Goal: Information Seeking & Learning: Learn about a topic

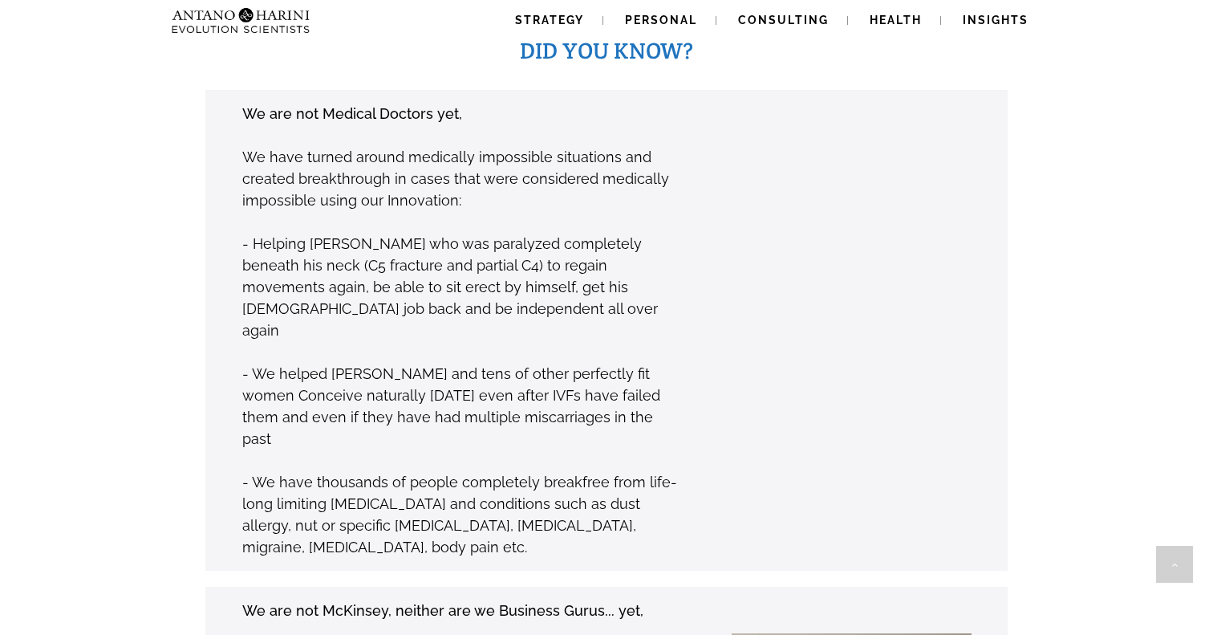
scroll to position [1255, 0]
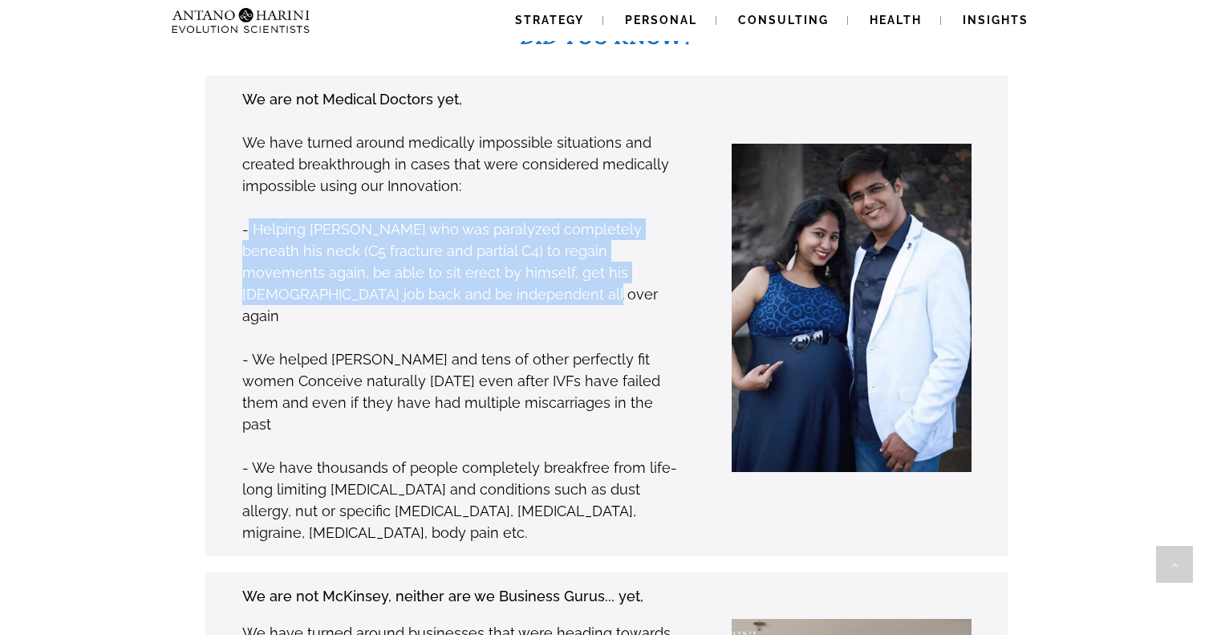
drag, startPoint x: 246, startPoint y: 204, endPoint x: 414, endPoint y: 275, distance: 182.3
click at [414, 275] on p "- Helping [PERSON_NAME] who was paralyzed completely beneath his neck (C5 fract…" at bounding box center [461, 272] width 439 height 108
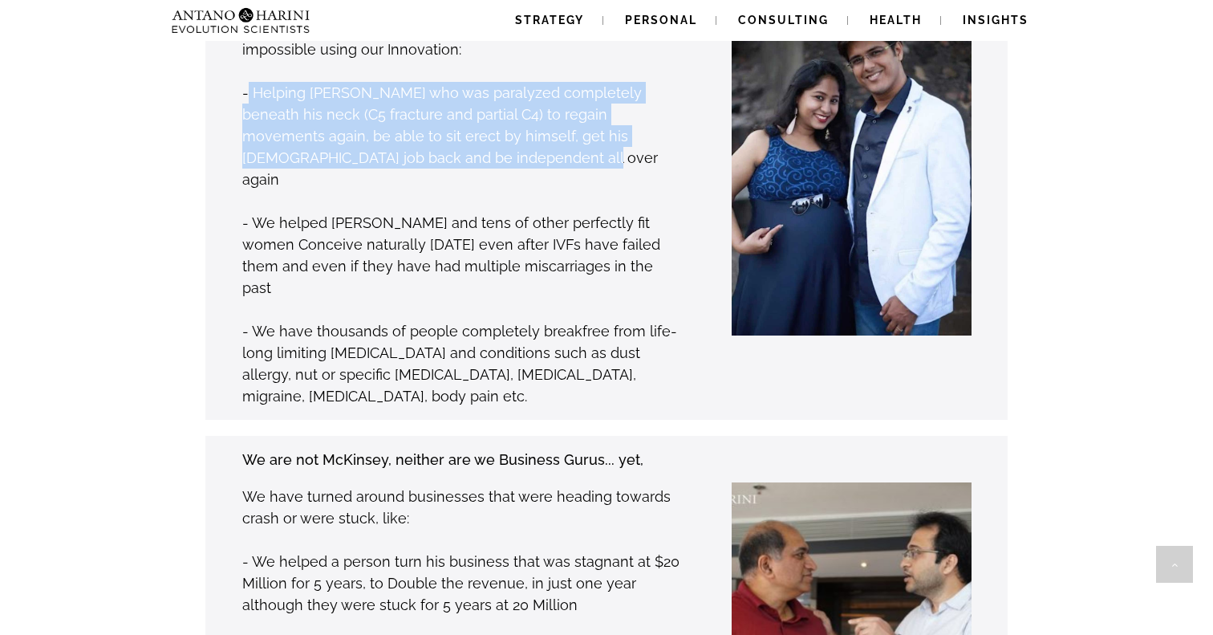
scroll to position [1412, 0]
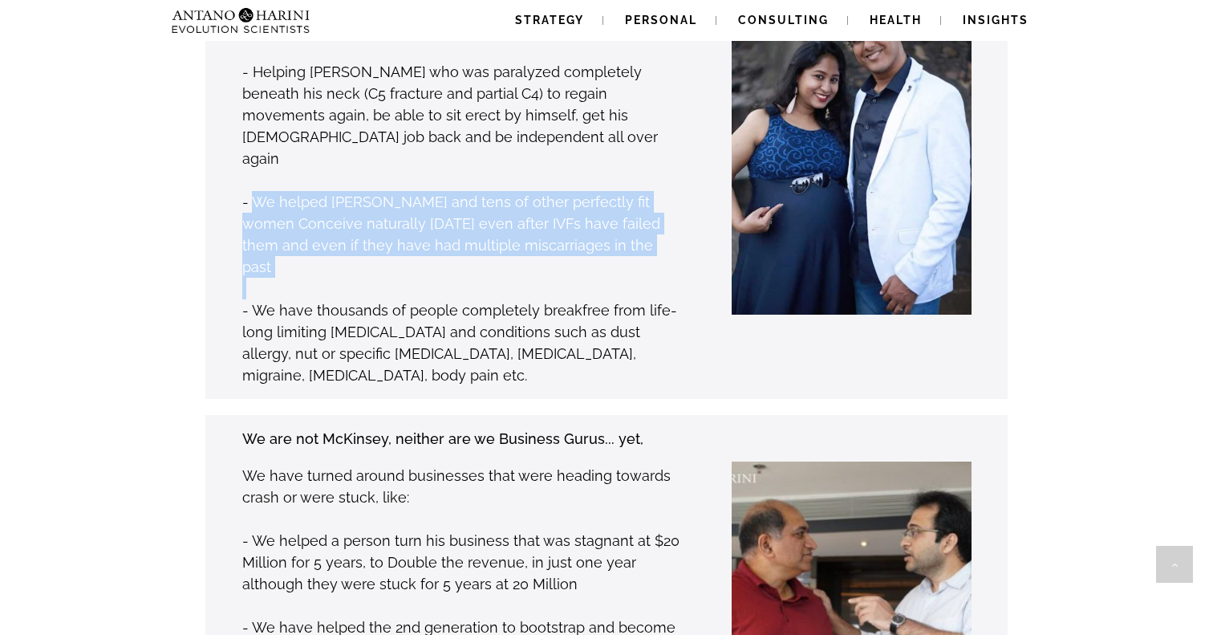
drag, startPoint x: 251, startPoint y: 146, endPoint x: 667, endPoint y: 217, distance: 421.7
click at [667, 217] on div "We are not Medical Doctors yet, We have turned around medically impossible situ…" at bounding box center [462, 158] width 440 height 457
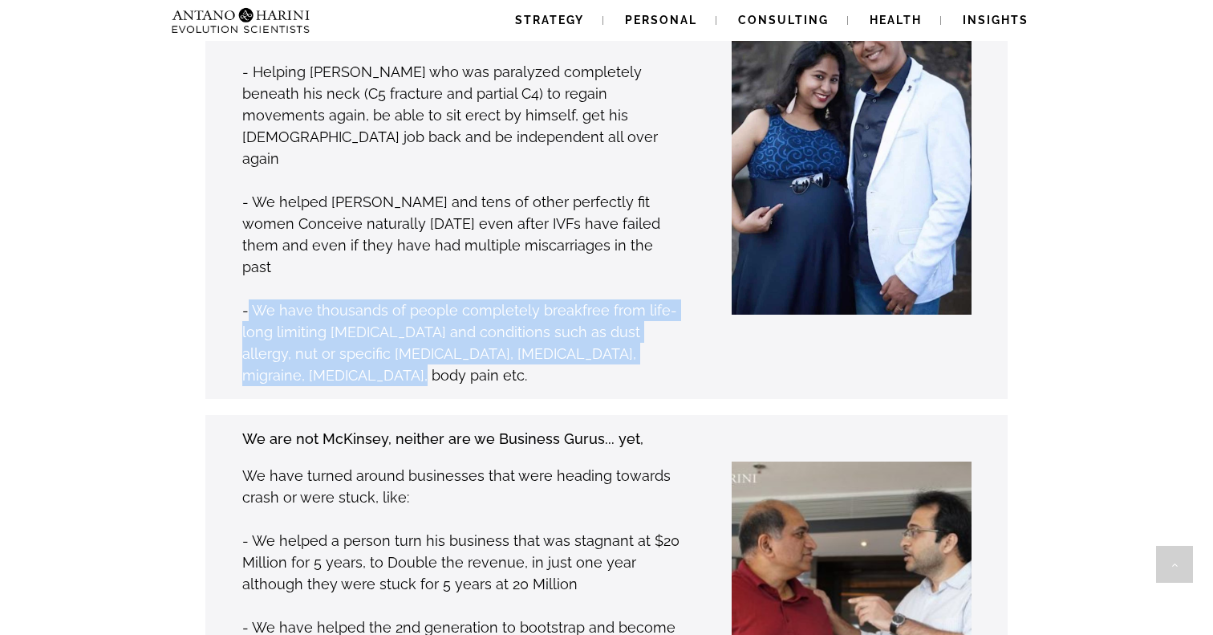
drag, startPoint x: 250, startPoint y: 233, endPoint x: 278, endPoint y: 312, distance: 84.3
click at [279, 313] on p "- We have thousands of people completely breakfree from life-long limiting [MED…" at bounding box center [461, 342] width 439 height 87
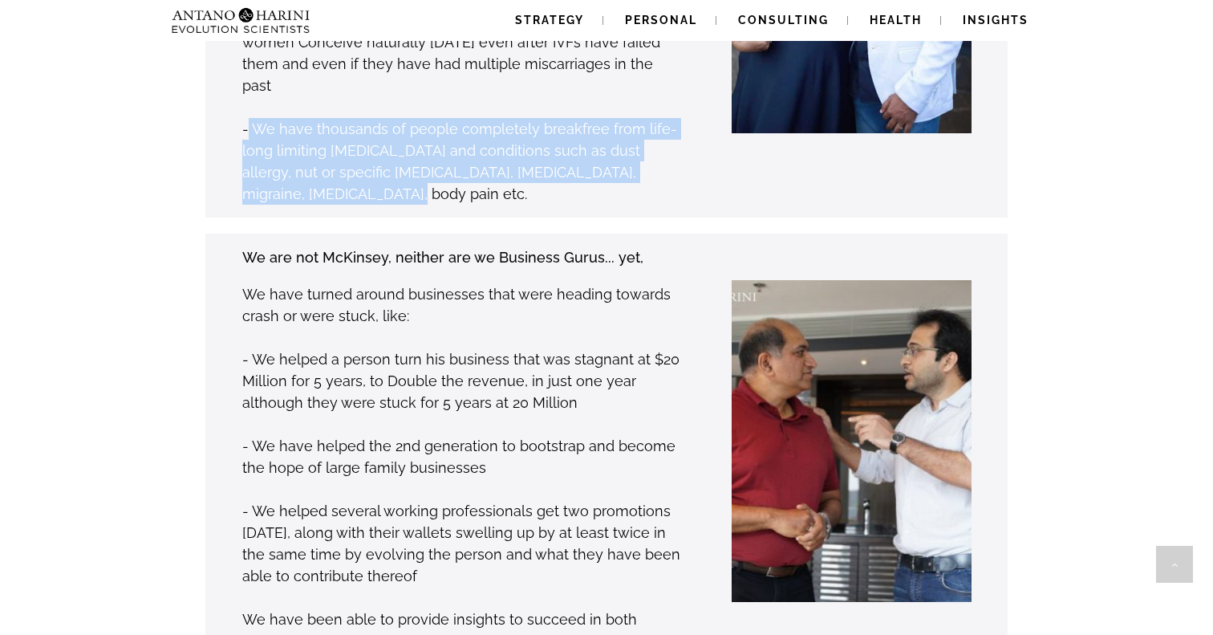
scroll to position [1609, 0]
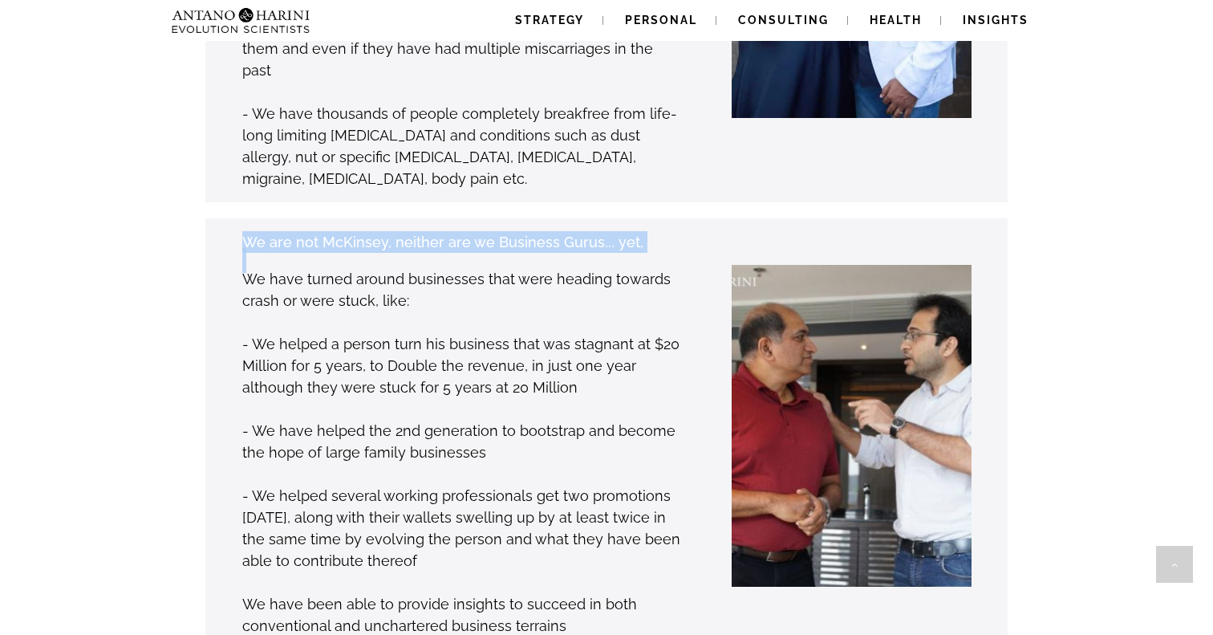
drag, startPoint x: 237, startPoint y: 169, endPoint x: 507, endPoint y: 189, distance: 271.1
click at [507, 230] on div "We are not McKinsey, neither are we Business Gurus... yet, We have turned aroun…" at bounding box center [437, 433] width 490 height 407
click at [459, 268] on p "We have turned around businesses that were heading towards crash or were stuck,…" at bounding box center [461, 289] width 439 height 43
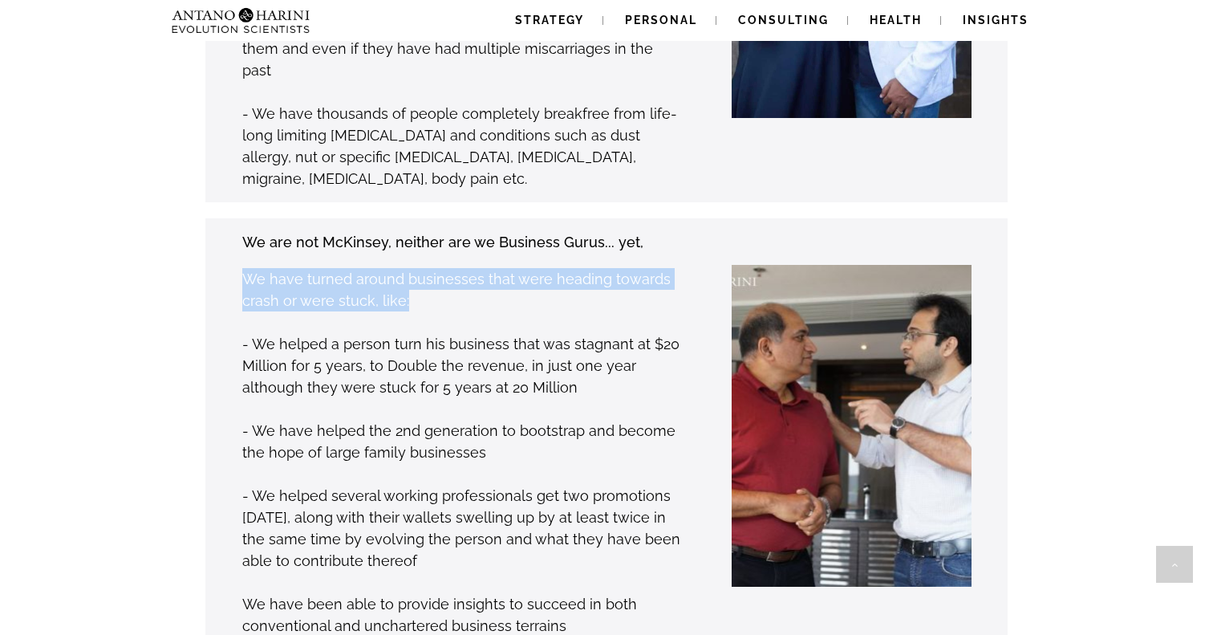
drag, startPoint x: 242, startPoint y: 205, endPoint x: 424, endPoint y: 233, distance: 183.5
click at [424, 268] on p "We have turned around businesses that were heading towards crash or were stuck,…" at bounding box center [461, 289] width 439 height 43
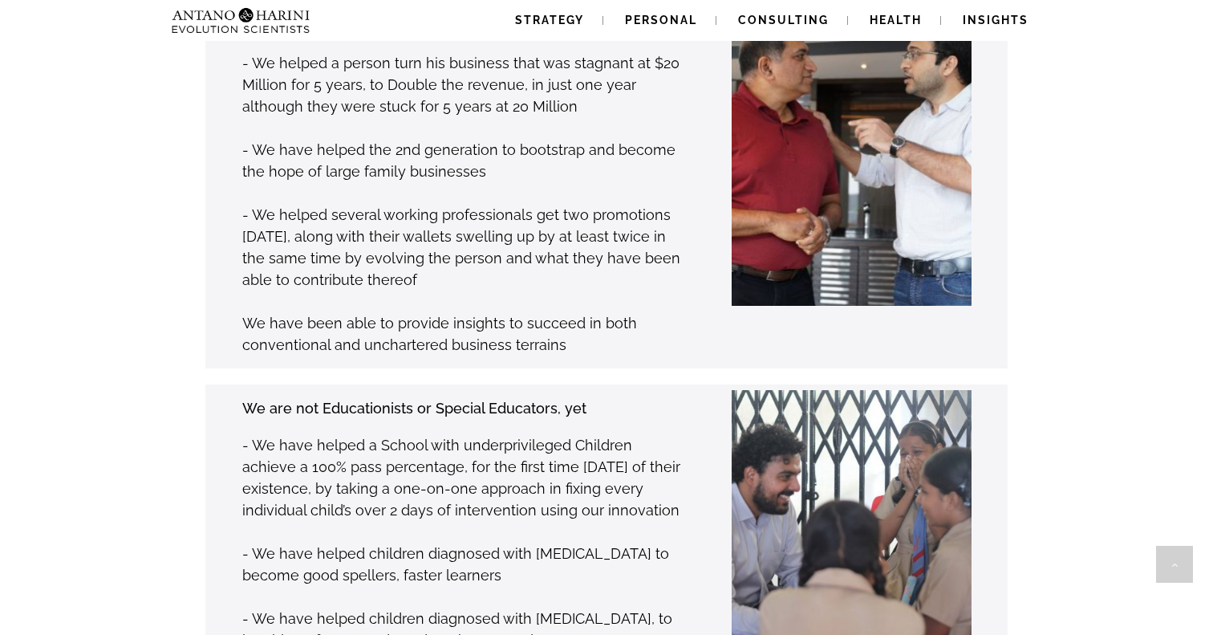
scroll to position [1900, 0]
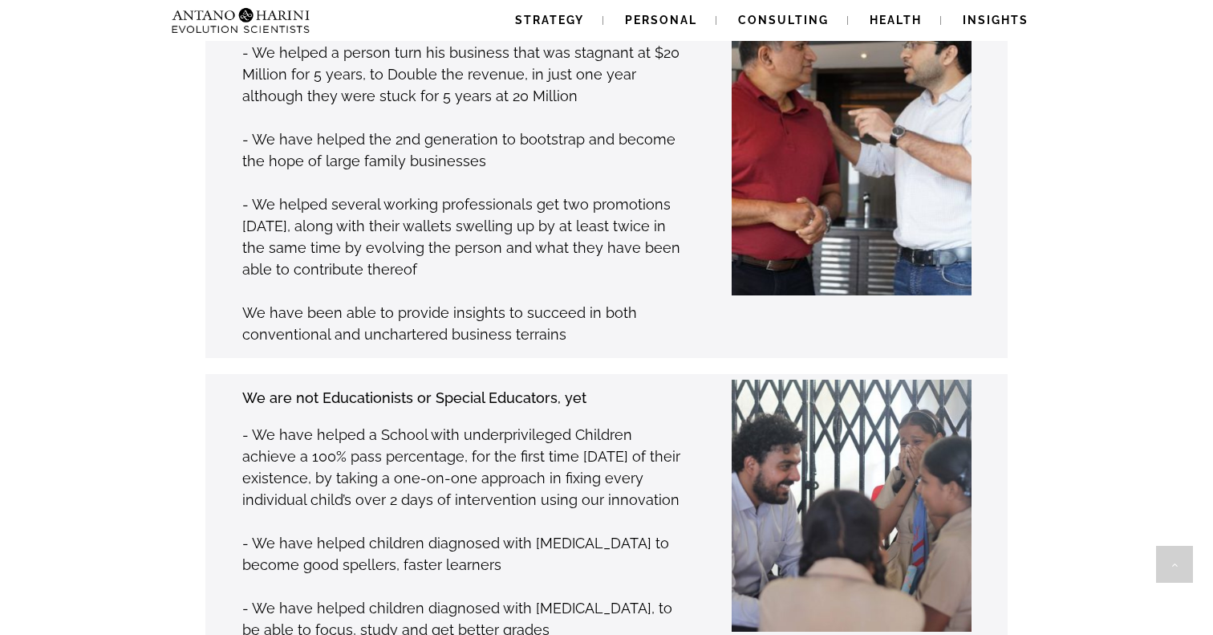
drag, startPoint x: 239, startPoint y: 322, endPoint x: 615, endPoint y: 335, distance: 375.7
click at [615, 386] on div "We are not Educationists or Special Educators, yet - We have helped a School wi…" at bounding box center [437, 513] width 490 height 255
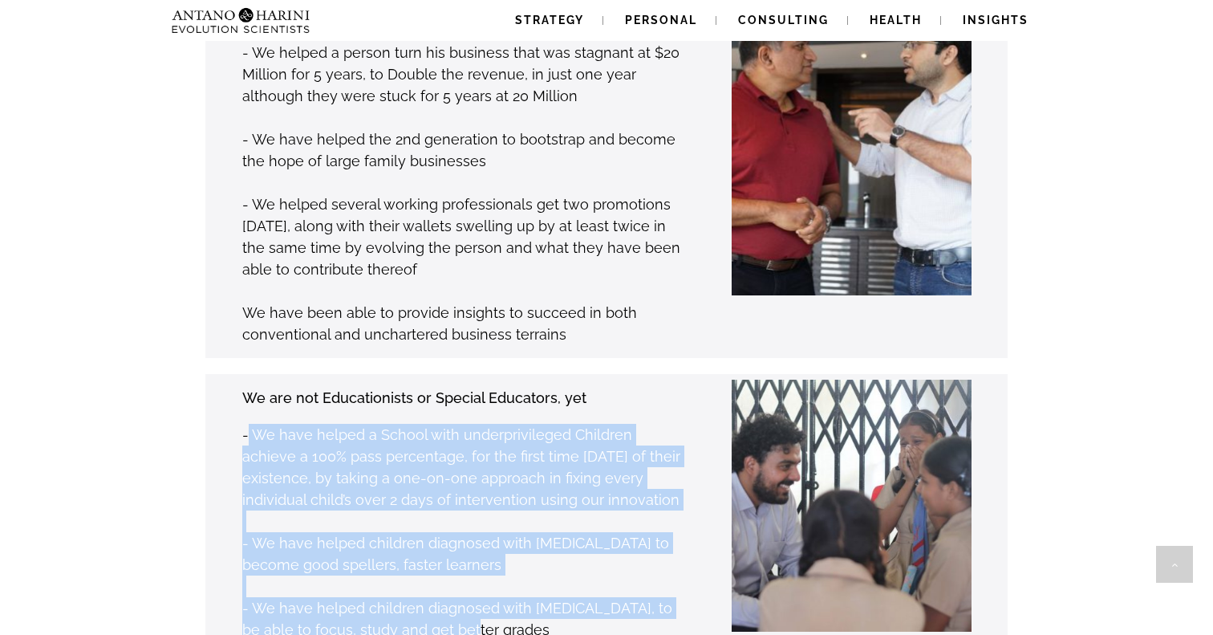
drag, startPoint x: 247, startPoint y: 368, endPoint x: 465, endPoint y: 576, distance: 301.4
click at [465, 576] on div "We are not Educationists or Special Educators, yet - We have helped a School wi…" at bounding box center [582, 513] width 852 height 279
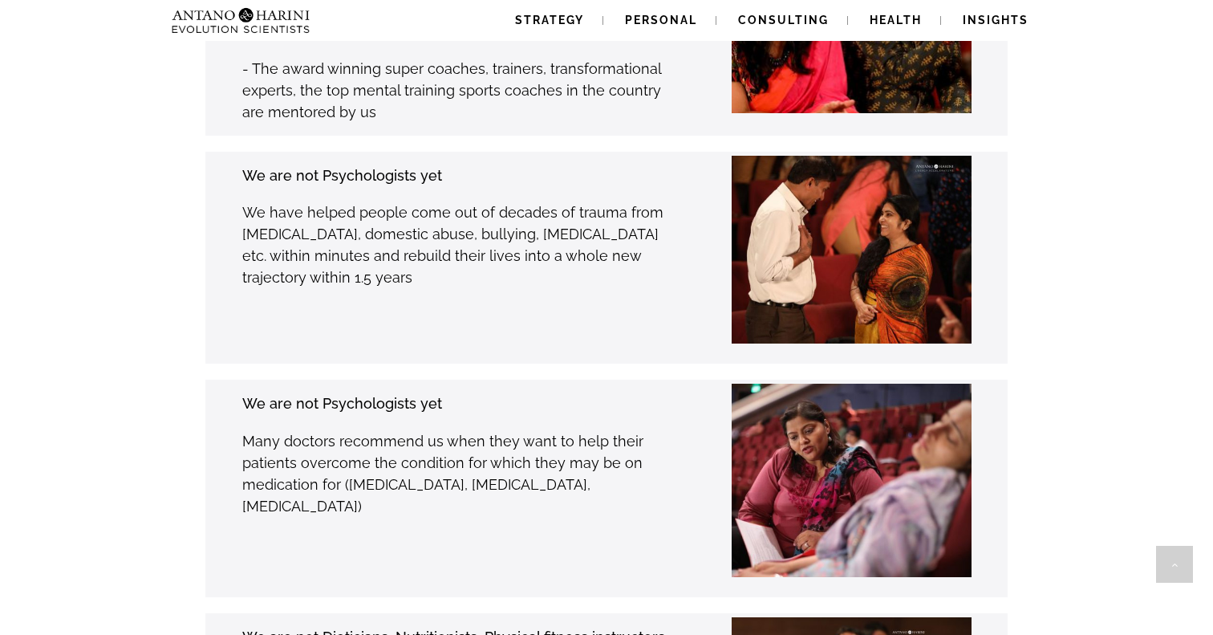
scroll to position [2679, 0]
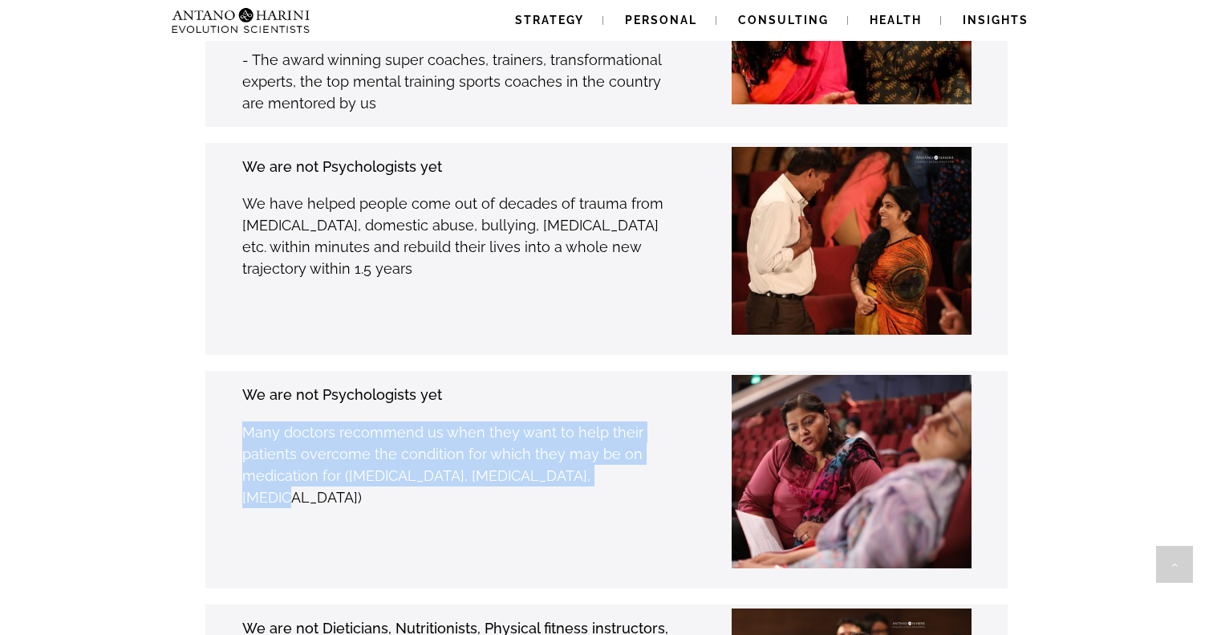
drag, startPoint x: 241, startPoint y: 359, endPoint x: 597, endPoint y: 404, distance: 359.1
click at [600, 408] on div "We are not Psychologists yet Many doctors recommend us when they want to help t…" at bounding box center [437, 479] width 490 height 193
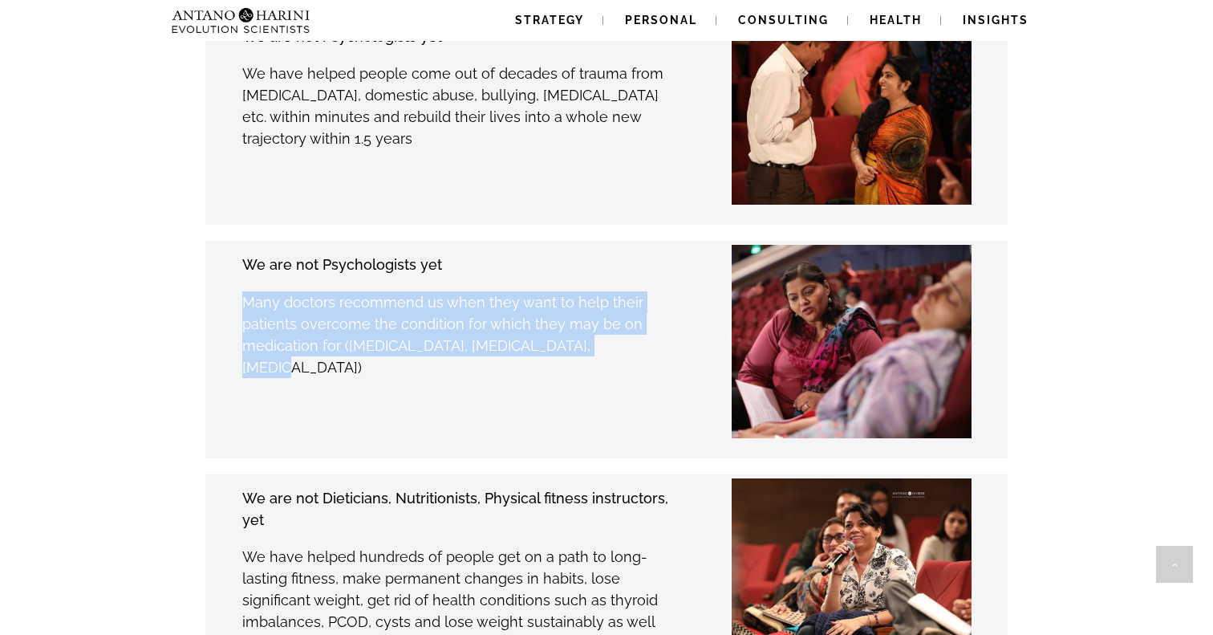
scroll to position [2854, 0]
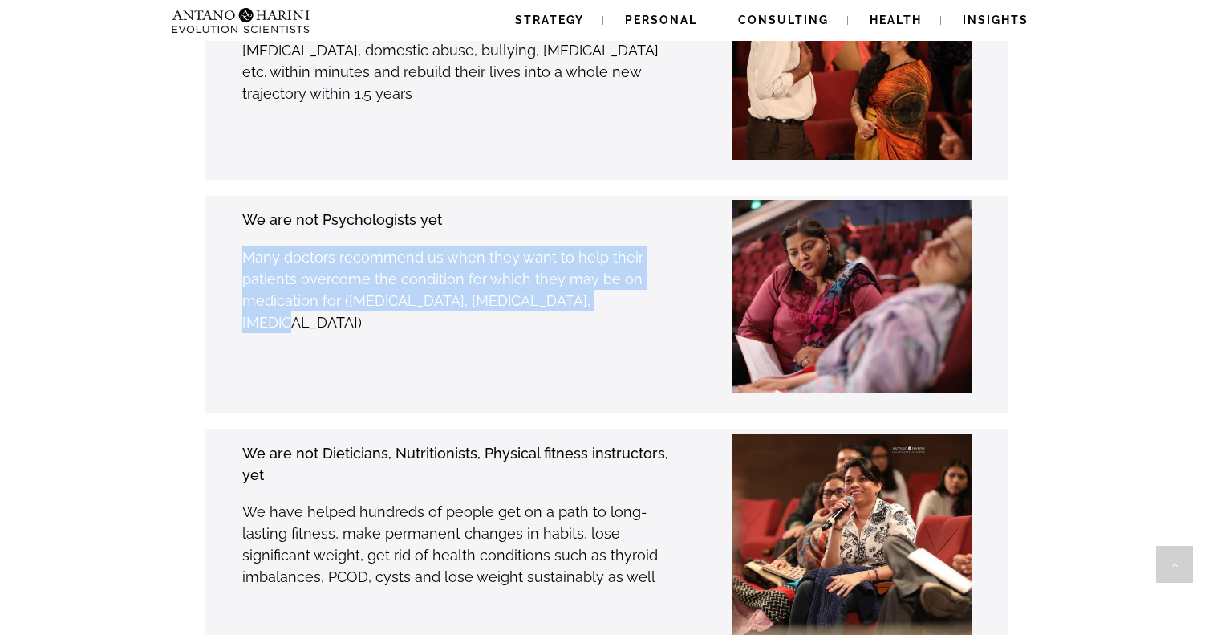
click at [820, 222] on img at bounding box center [832, 296] width 290 height 193
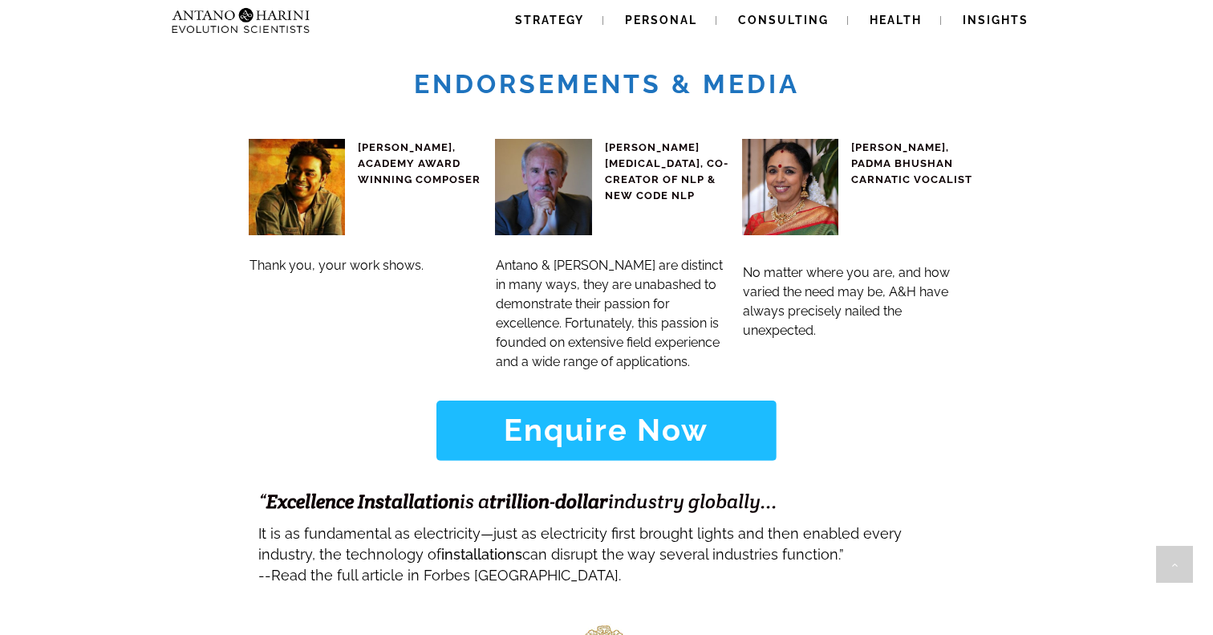
scroll to position [6258, 0]
